Goal: Transaction & Acquisition: Purchase product/service

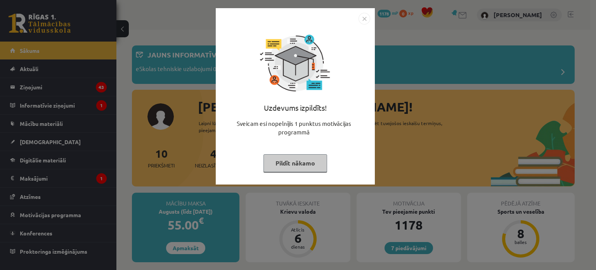
click at [366, 17] on img "Close" at bounding box center [365, 19] width 12 height 12
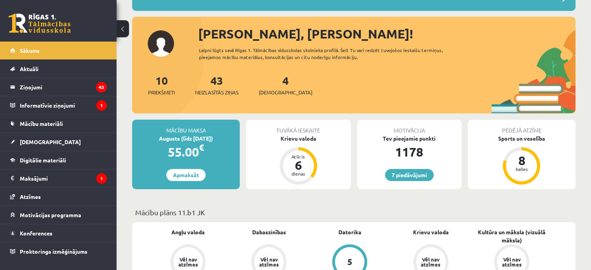
scroll to position [78, 0]
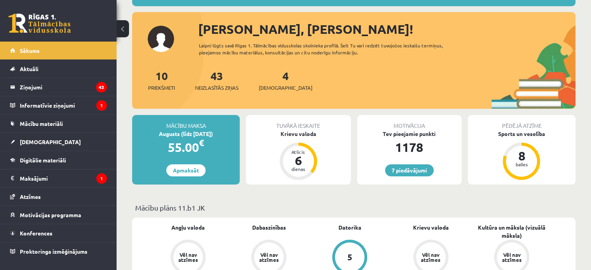
click at [227, 153] on div "55.00 €" at bounding box center [186, 147] width 108 height 19
click at [189, 171] on link "Apmaksāt" at bounding box center [185, 170] width 39 height 12
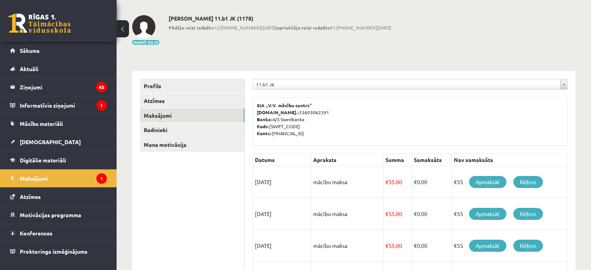
scroll to position [78, 0]
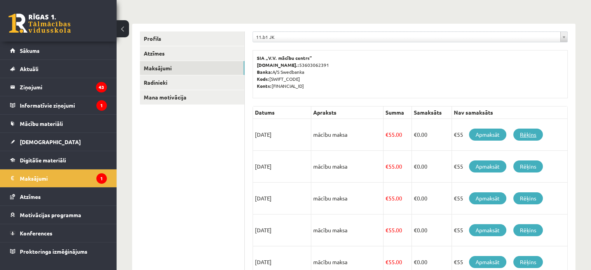
click at [532, 132] on link "Rēķins" at bounding box center [528, 135] width 30 height 12
click at [523, 166] on link "Rēķins" at bounding box center [528, 166] width 30 height 12
